Goal: Transaction & Acquisition: Purchase product/service

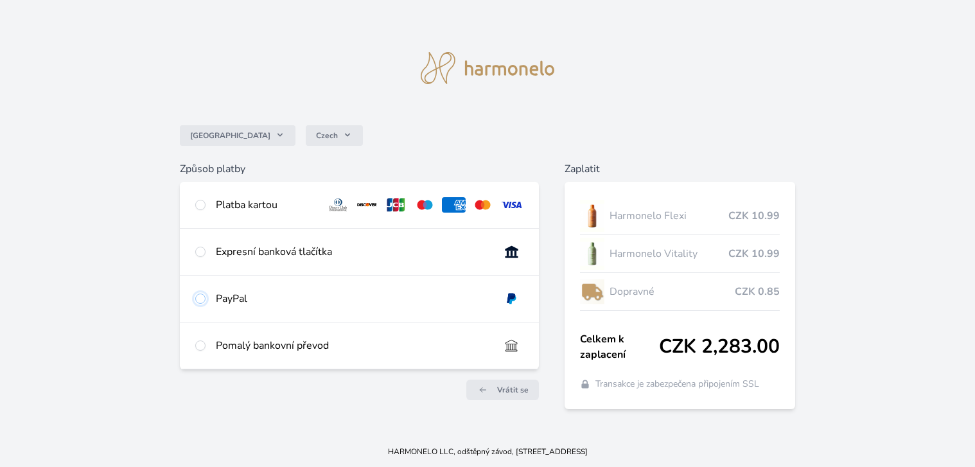
click at [198, 300] on input "radio" at bounding box center [200, 298] width 10 height 10
radio input "true"
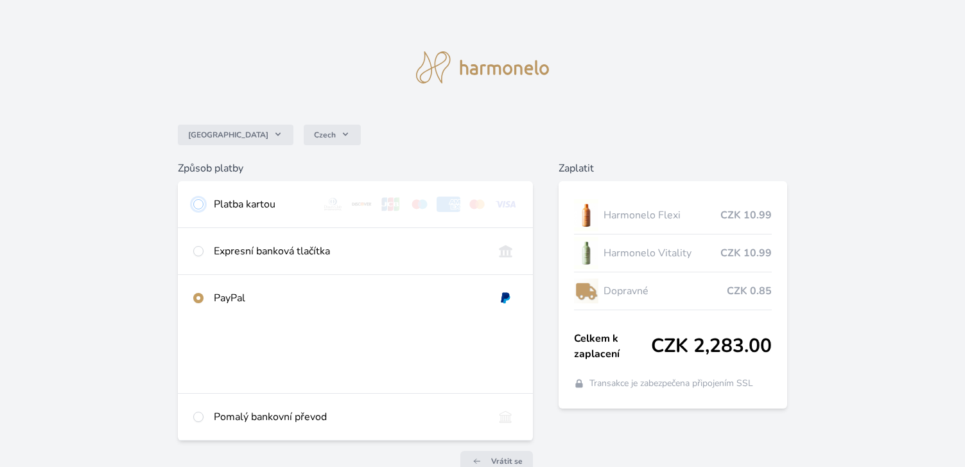
click at [199, 200] on input "radio" at bounding box center [198, 204] width 10 height 10
radio input "true"
radio input "false"
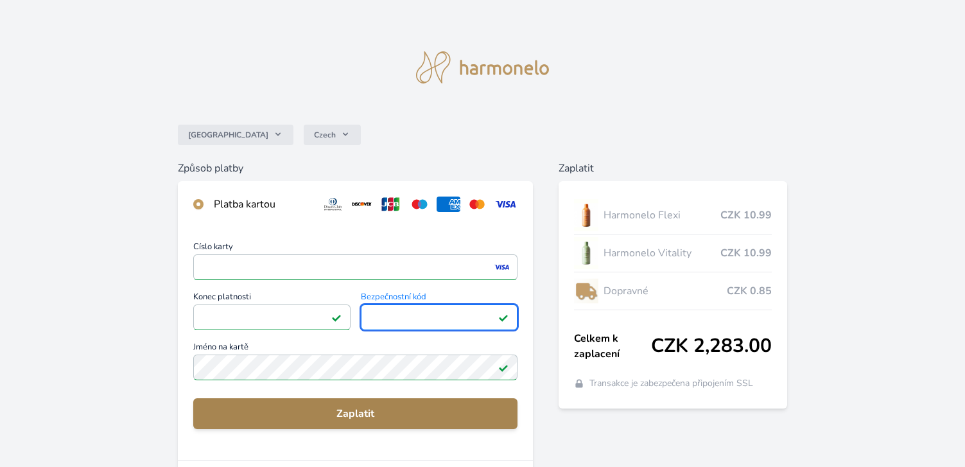
click at [344, 421] on span "Zaplatit" at bounding box center [356, 413] width 304 height 15
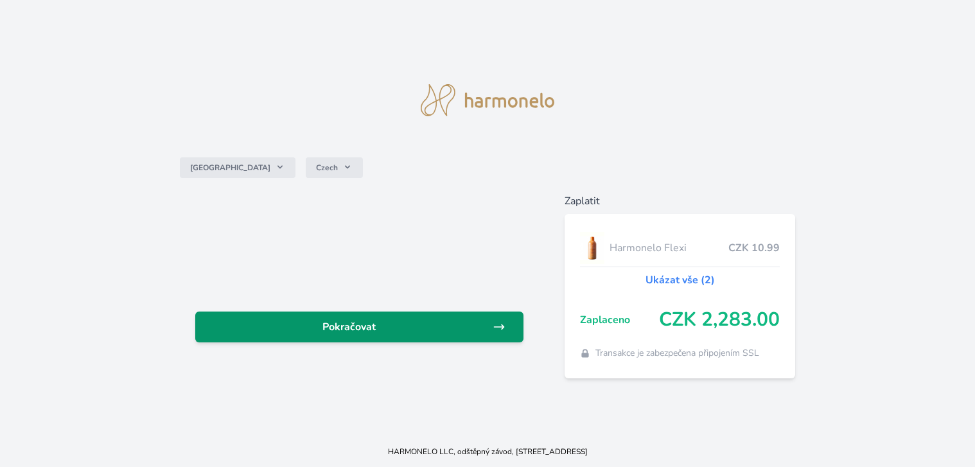
click at [392, 328] on span "Pokračovat" at bounding box center [348, 326] width 287 height 15
